Goal: Transaction & Acquisition: Purchase product/service

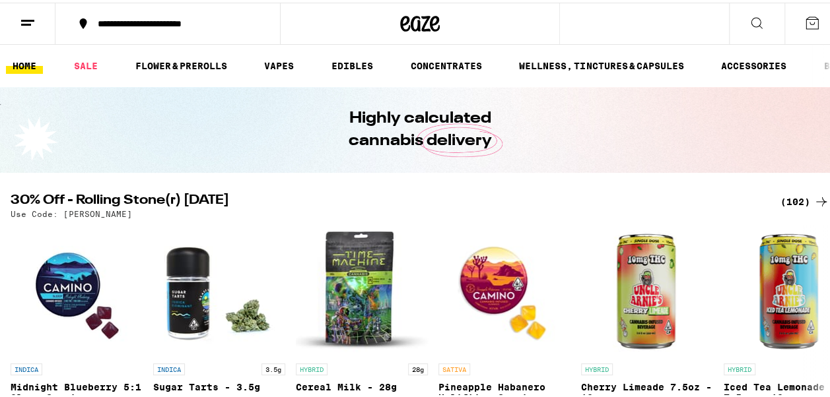
scroll to position [66, 0]
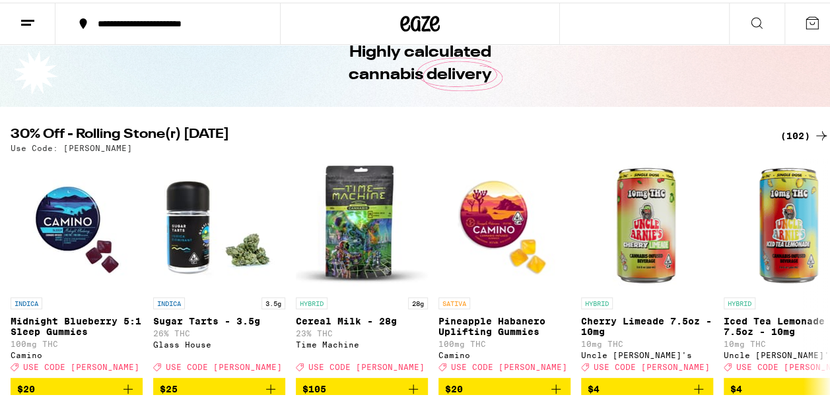
click at [789, 127] on div "(102)" at bounding box center [804, 133] width 49 height 16
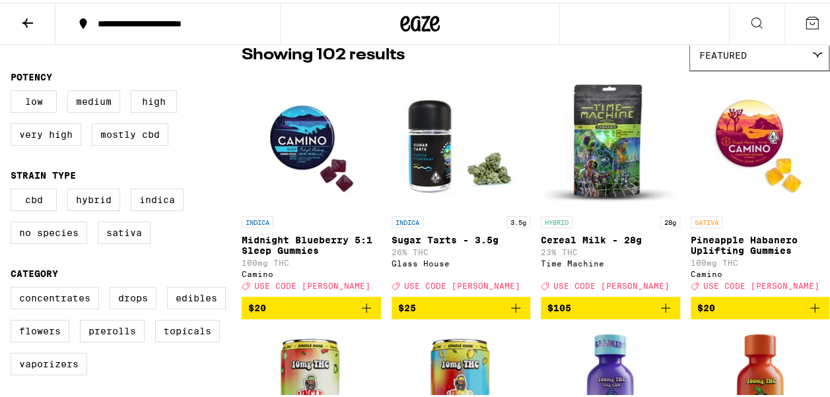
scroll to position [132, 0]
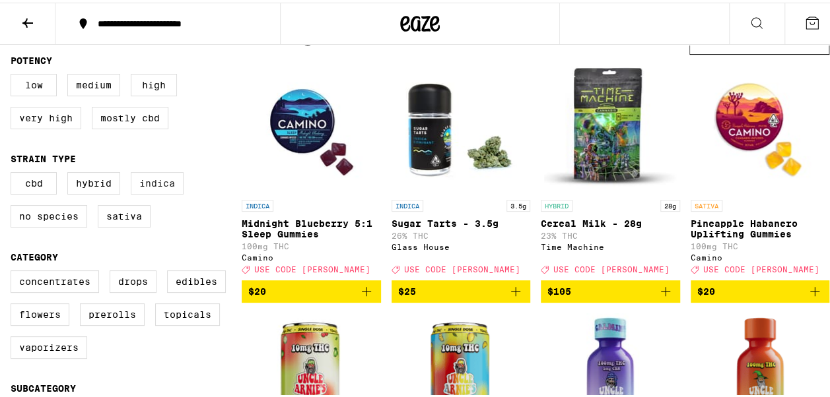
click at [166, 190] on label "Indica" at bounding box center [157, 181] width 53 height 22
click at [14, 172] on input "Indica" at bounding box center [13, 172] width 1 height 1
checkbox input "true"
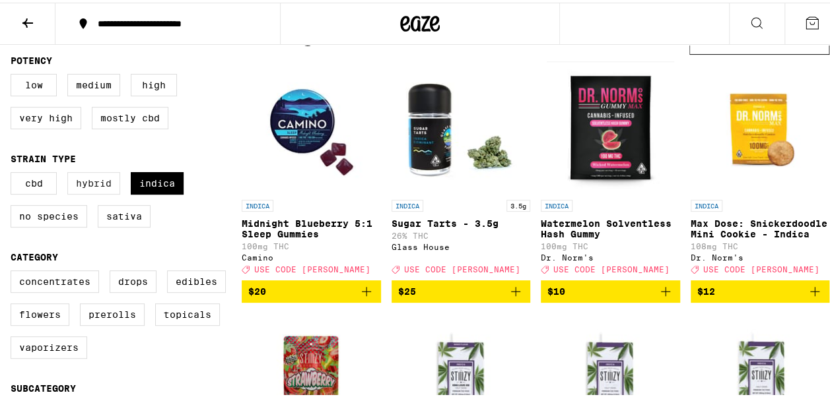
click at [107, 185] on label "Hybrid" at bounding box center [93, 181] width 53 height 22
click at [14, 172] on input "Hybrid" at bounding box center [13, 172] width 1 height 1
checkbox input "true"
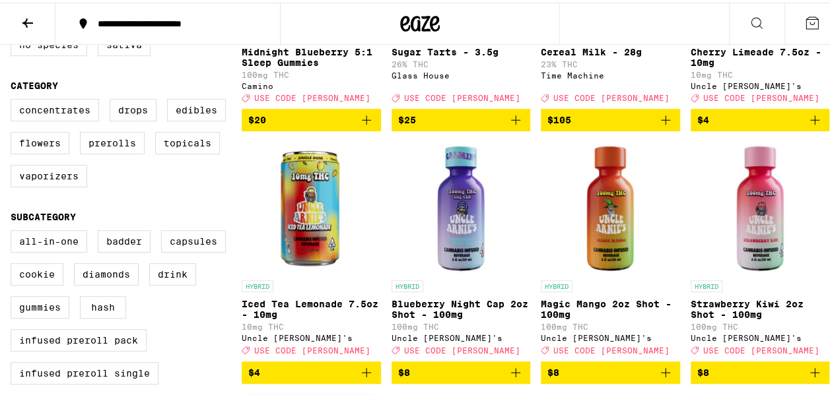
scroll to position [330, 0]
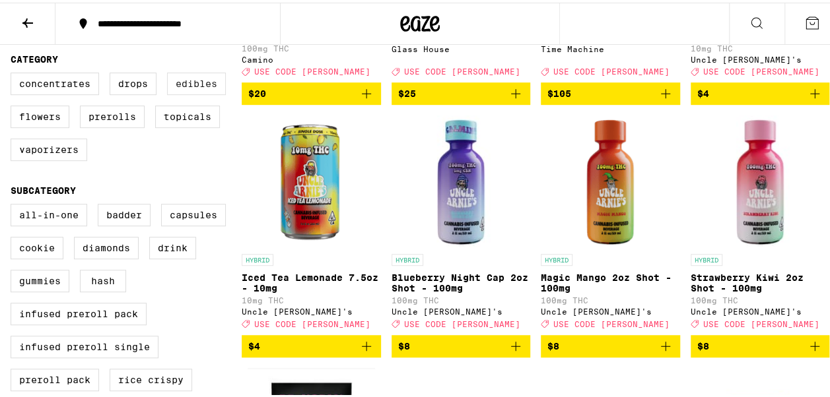
click at [207, 91] on label "Edibles" at bounding box center [196, 81] width 59 height 22
click at [14, 73] on input "Edibles" at bounding box center [13, 72] width 1 height 1
checkbox input "true"
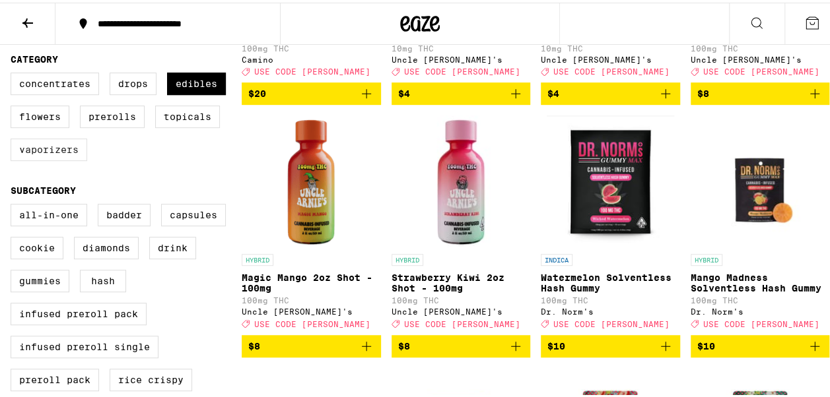
click at [54, 158] on label "Vaporizers" at bounding box center [49, 147] width 77 height 22
click at [14, 73] on input "Vaporizers" at bounding box center [13, 72] width 1 height 1
checkbox input "true"
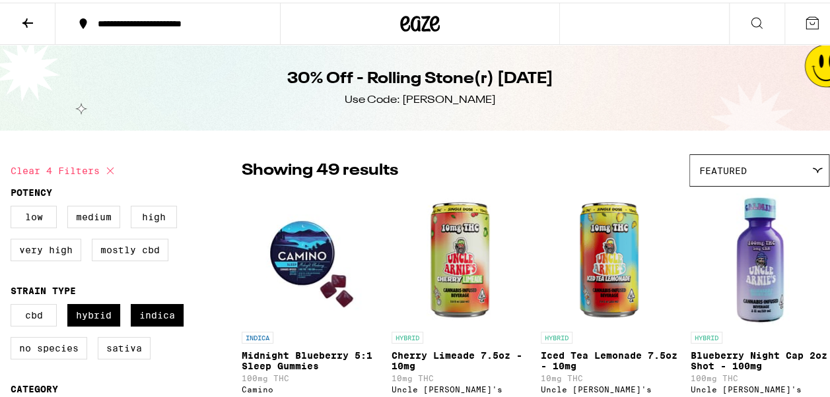
click at [815, 174] on div "Featured" at bounding box center [759, 167] width 139 height 31
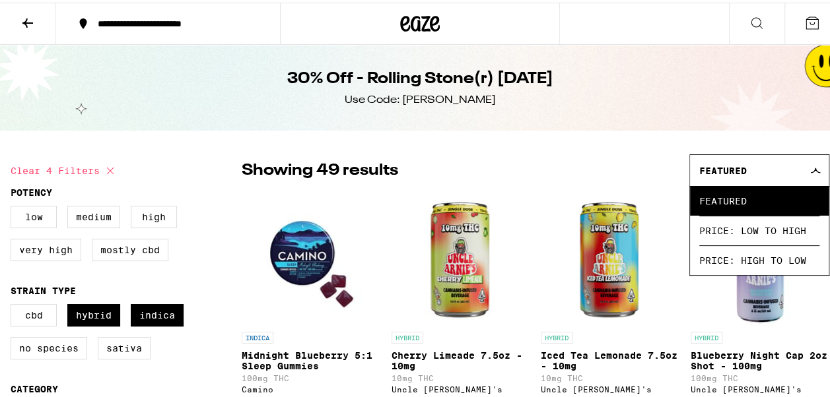
click at [815, 174] on div "Featured" at bounding box center [759, 167] width 139 height 31
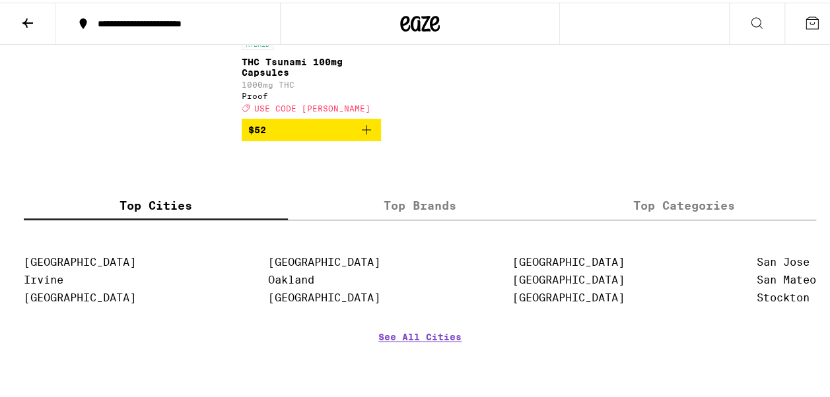
scroll to position [3234, 0]
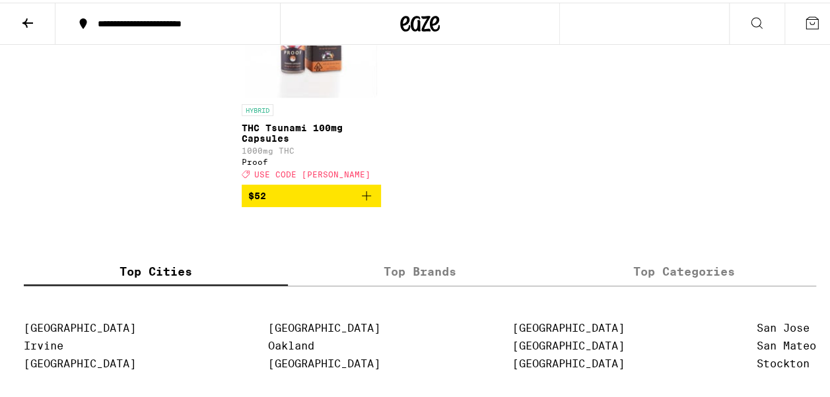
click at [250, 141] on p "THC Tsunami 100mg Capsules" at bounding box center [311, 130] width 139 height 21
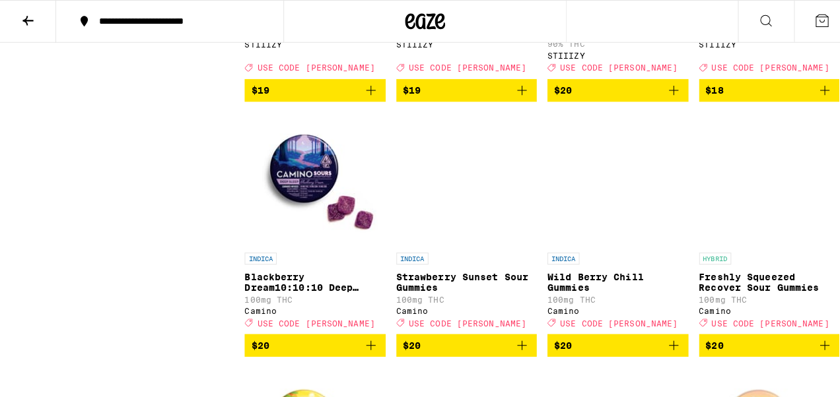
scroll to position [1716, 0]
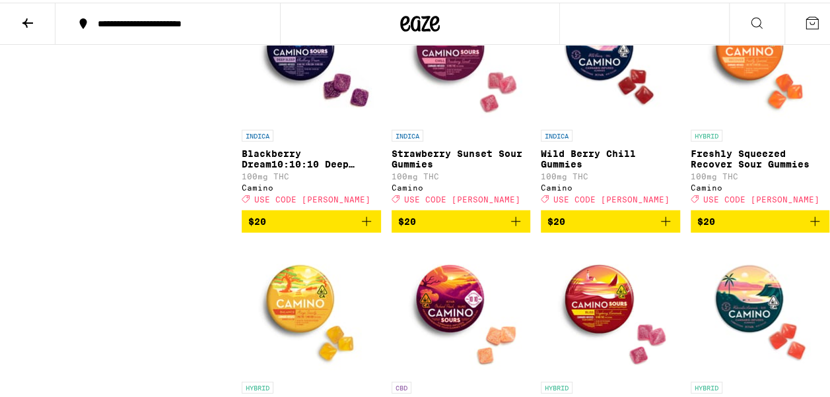
click at [294, 121] on img "Open page for Blackberry Dream10:10:10 Deep Sleep Gummies from Camino" at bounding box center [311, 55] width 132 height 132
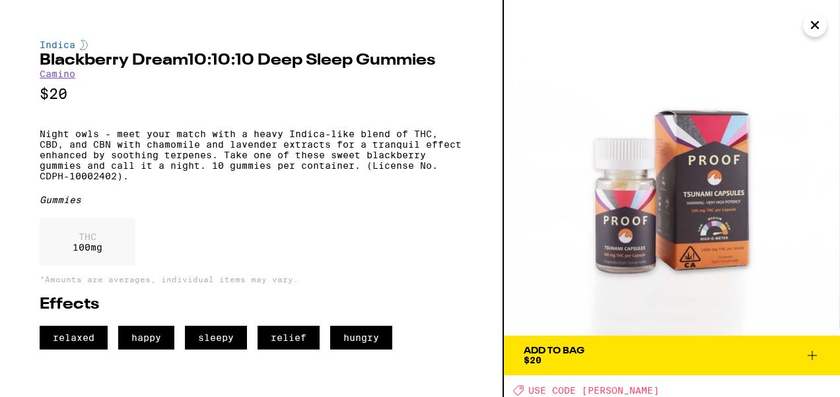
click at [809, 22] on icon "Close" at bounding box center [815, 25] width 16 height 20
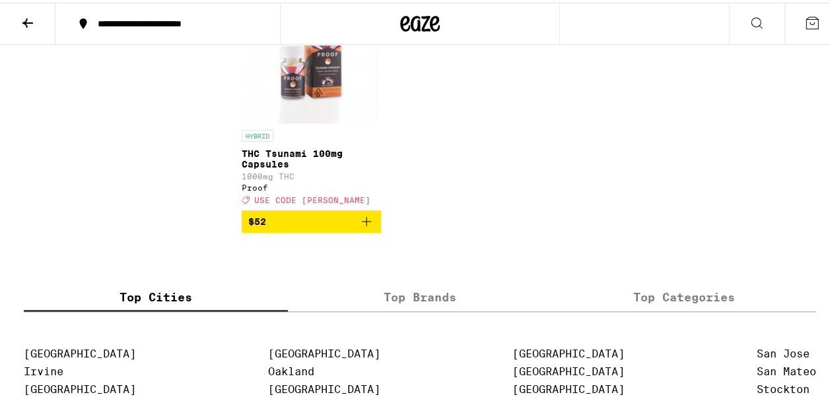
scroll to position [3301, 0]
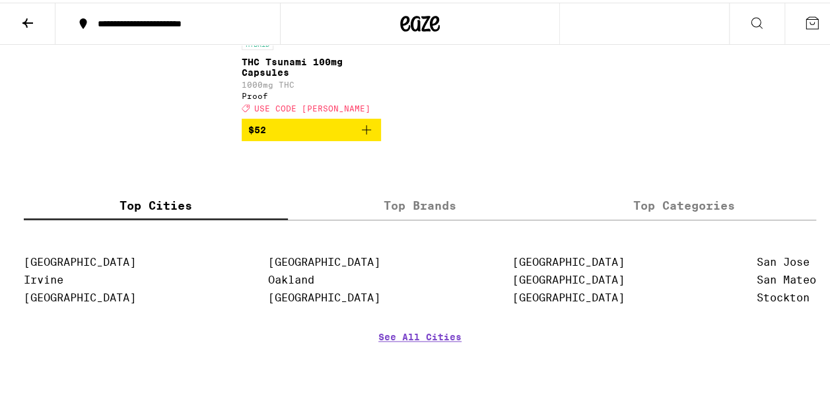
click at [28, 18] on icon at bounding box center [28, 21] width 16 height 16
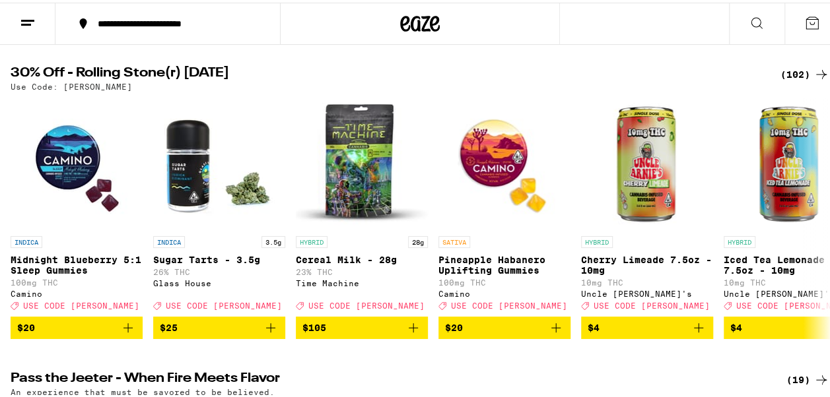
scroll to position [132, 0]
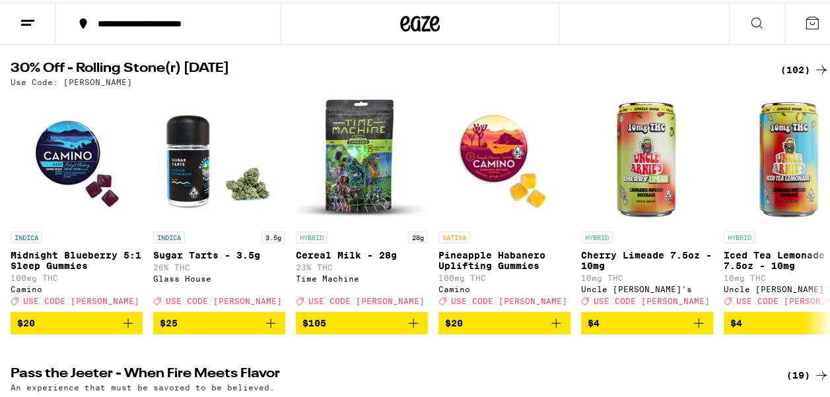
click at [797, 70] on div "(102)" at bounding box center [804, 67] width 49 height 16
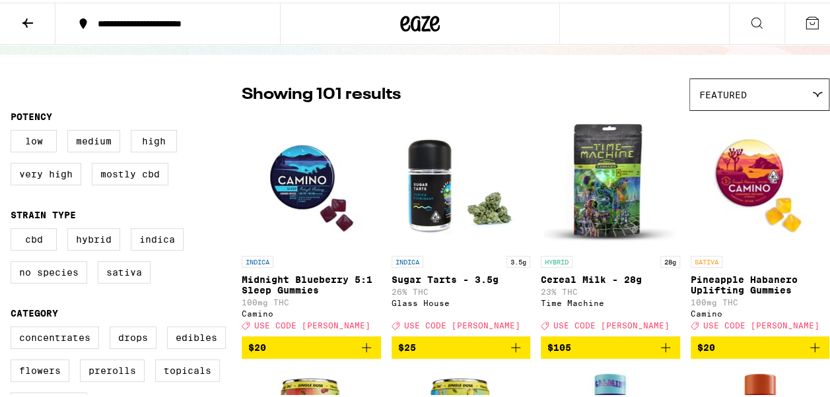
scroll to position [198, 0]
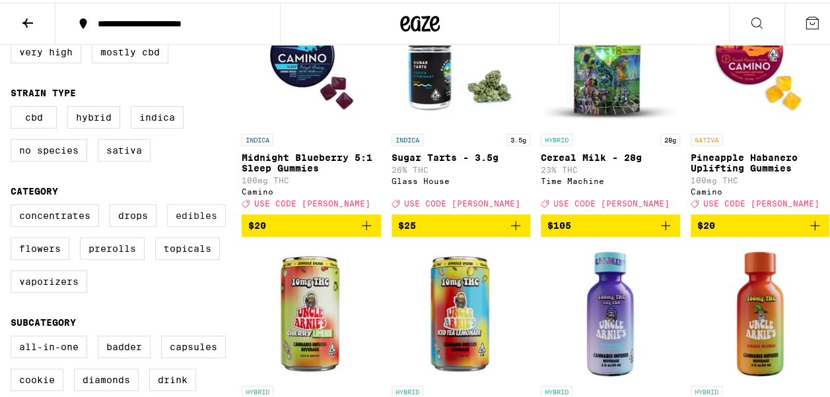
click at [203, 224] on label "Edibles" at bounding box center [196, 213] width 59 height 22
click at [14, 205] on input "Edibles" at bounding box center [13, 204] width 1 height 1
checkbox input "true"
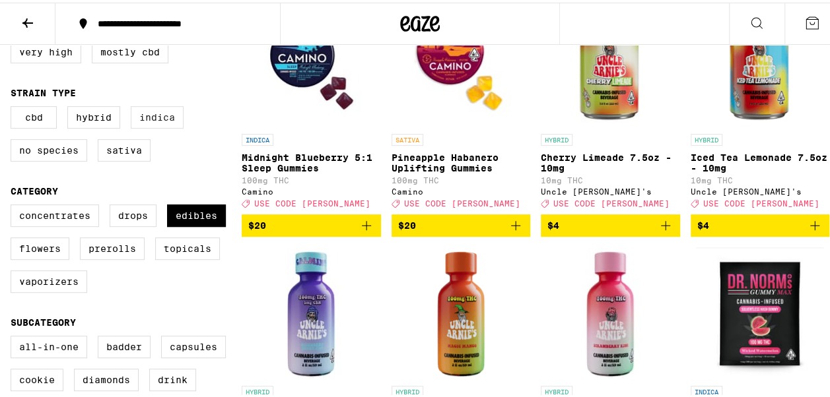
click at [178, 116] on label "Indica" at bounding box center [157, 115] width 53 height 22
click at [14, 106] on input "Indica" at bounding box center [13, 106] width 1 height 1
checkbox input "true"
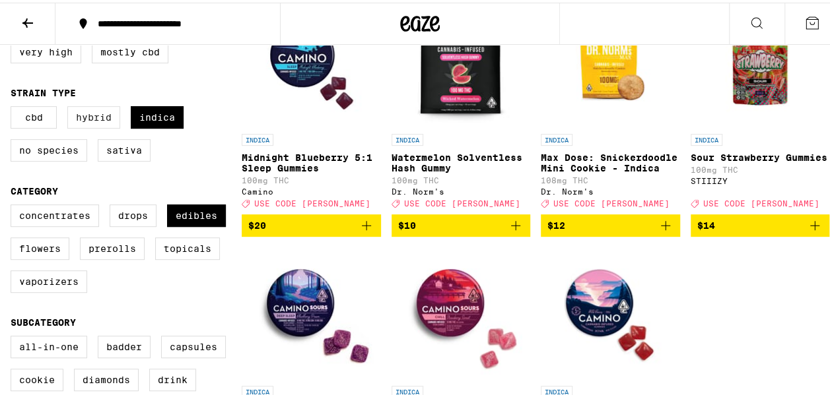
click at [102, 116] on label "Hybrid" at bounding box center [93, 115] width 53 height 22
click at [14, 106] on input "Hybrid" at bounding box center [13, 106] width 1 height 1
checkbox input "true"
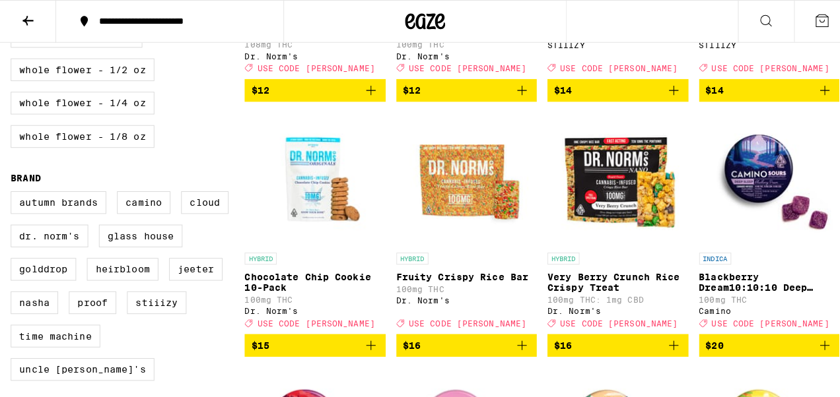
scroll to position [924, 0]
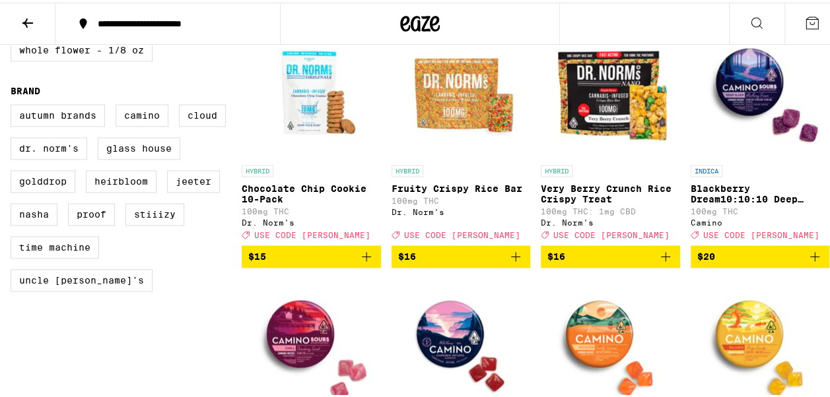
click at [751, 123] on img "Open page for Blackberry Dream10:10:10 Deep Sleep Gummies from Camino" at bounding box center [760, 90] width 132 height 132
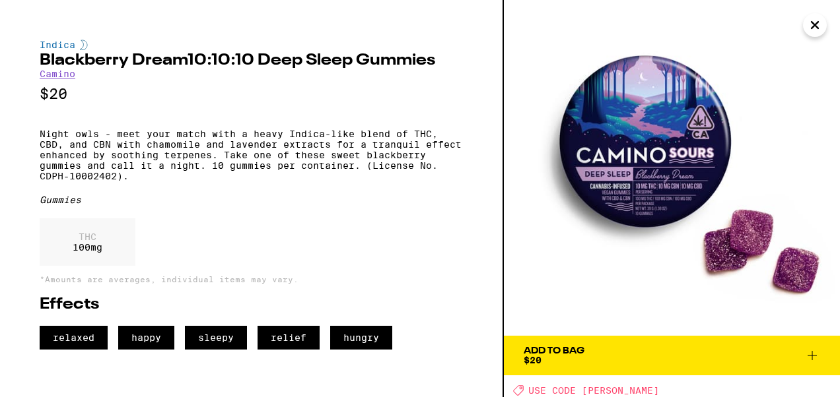
click at [656, 201] on img at bounding box center [672, 168] width 336 height 336
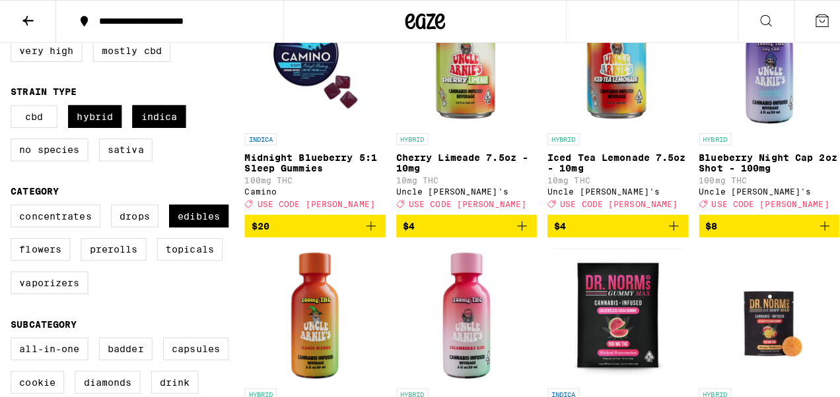
scroll to position [198, 0]
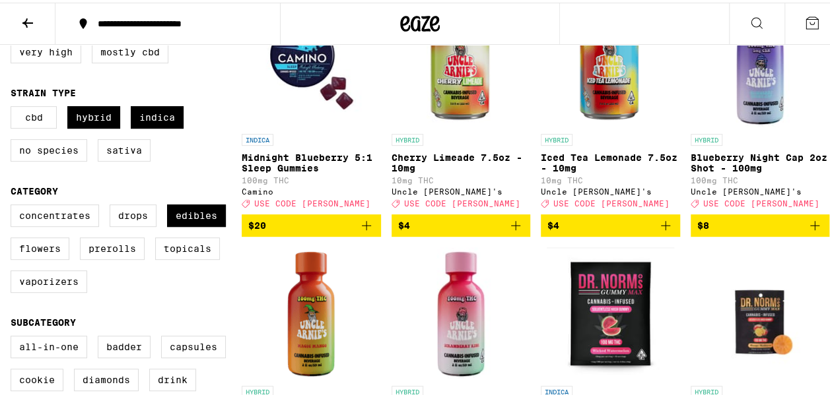
click at [316, 88] on img "Open page for Midnight Blueberry 5:1 Sleep Gummies from Camino" at bounding box center [311, 59] width 132 height 132
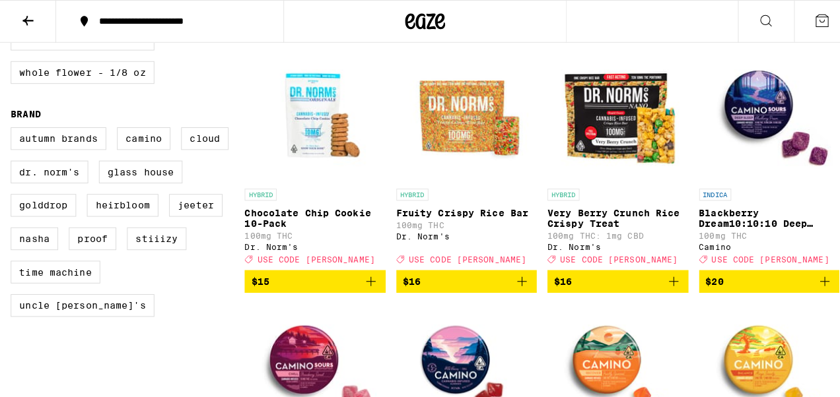
scroll to position [918, 0]
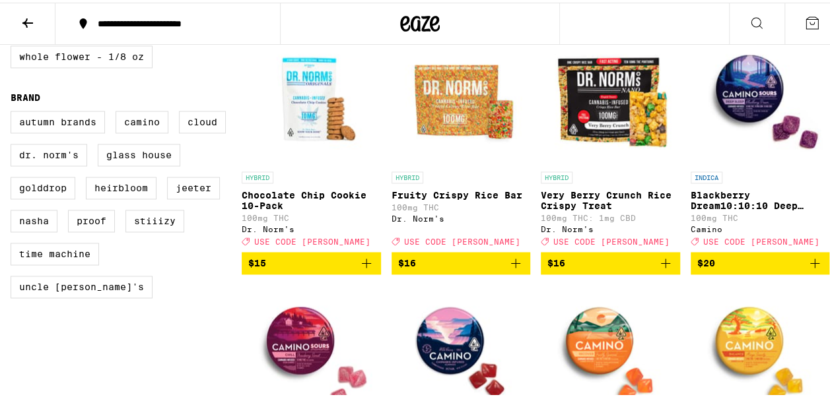
click at [745, 98] on img "Open page for Blackberry Dream10:10:10 Deep Sleep Gummies from Camino" at bounding box center [760, 96] width 132 height 132
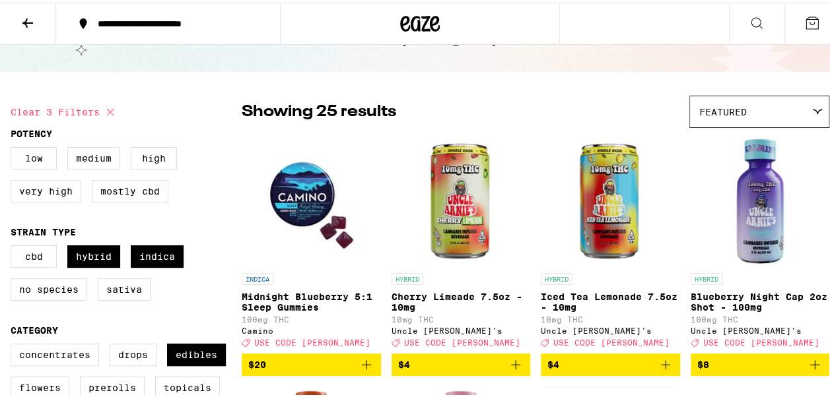
scroll to position [132, 0]
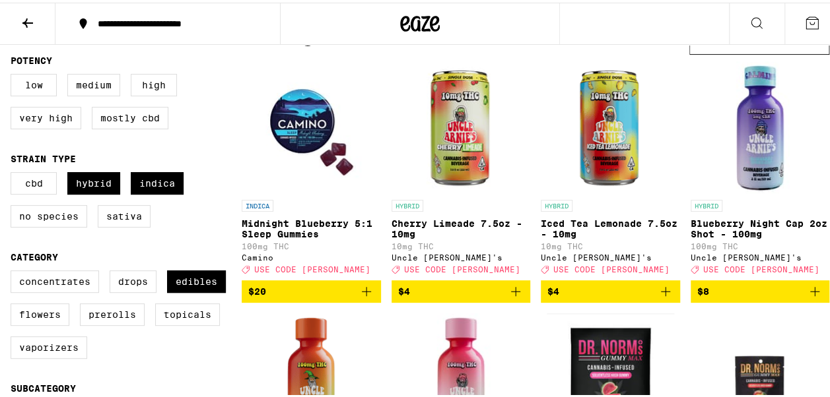
click at [316, 151] on img "Open page for Midnight Blueberry 5:1 Sleep Gummies from Camino" at bounding box center [311, 125] width 132 height 132
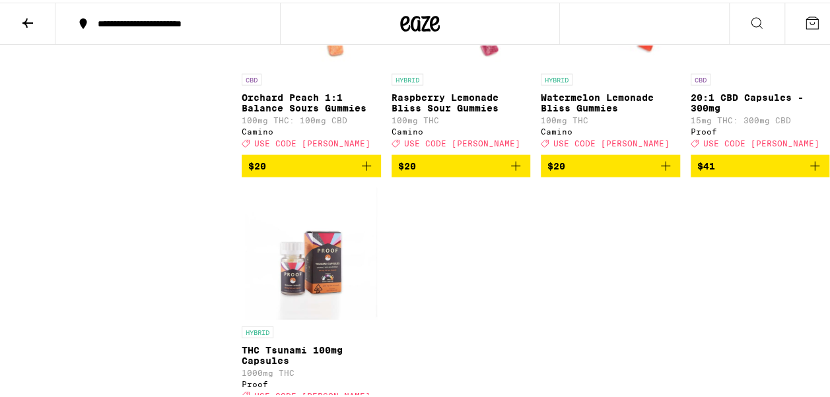
scroll to position [1584, 0]
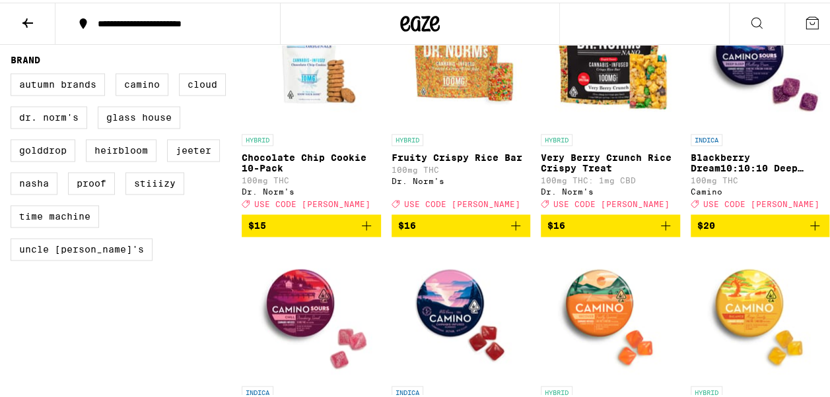
scroll to position [858, 0]
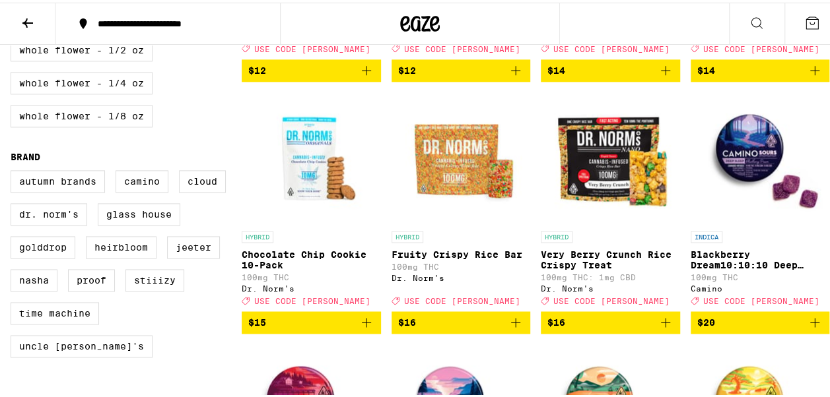
click at [747, 268] on p "Blackberry Dream10:10:10 Deep Sleep Gummies" at bounding box center [759, 257] width 139 height 21
